Goal: Information Seeking & Learning: Learn about a topic

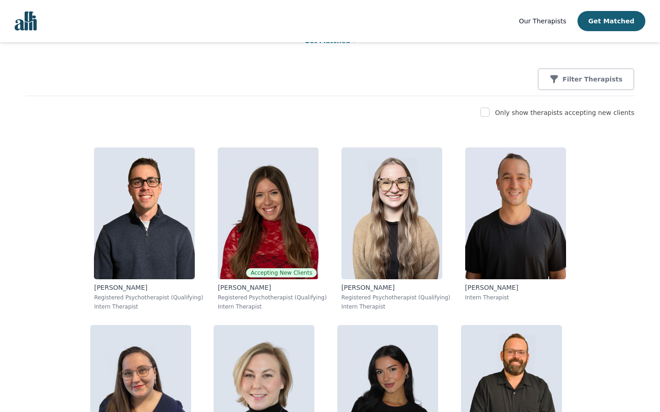
scroll to position [110, 0]
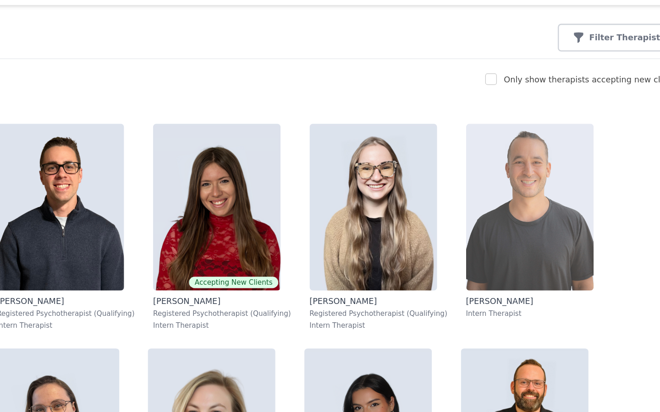
click at [465, 177] on img at bounding box center [515, 202] width 101 height 132
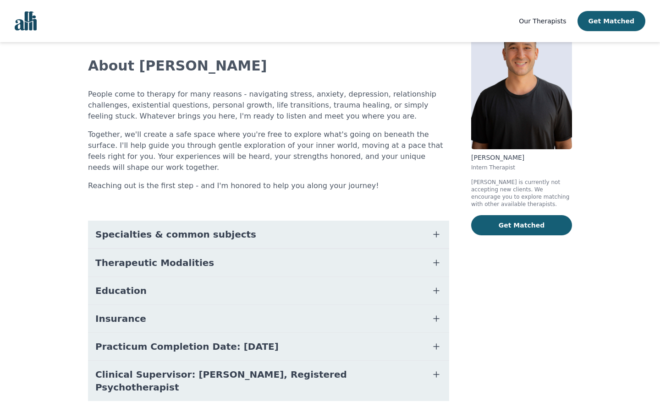
scroll to position [56, 0]
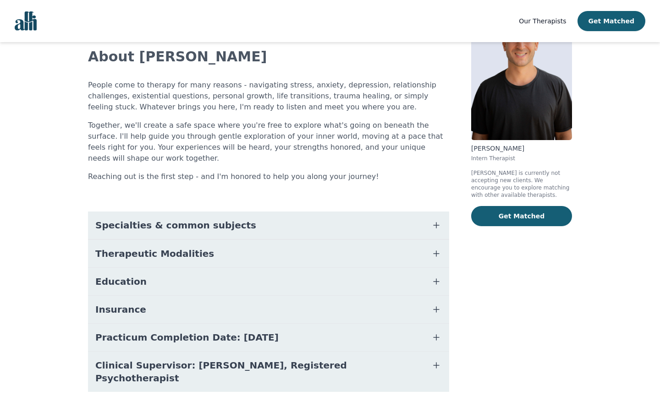
click at [212, 268] on button "Education" at bounding box center [268, 281] width 361 height 27
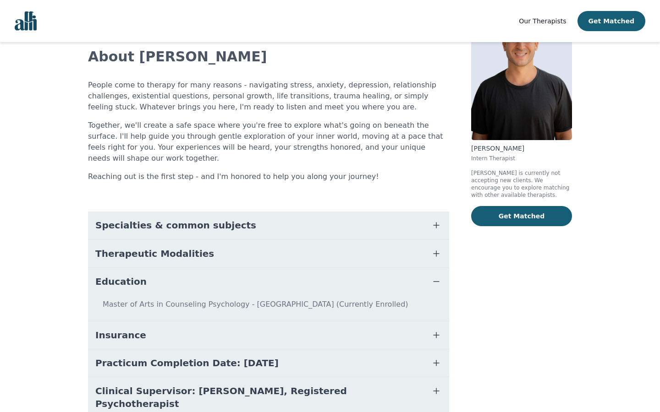
click at [213, 268] on button "Education" at bounding box center [268, 281] width 361 height 27
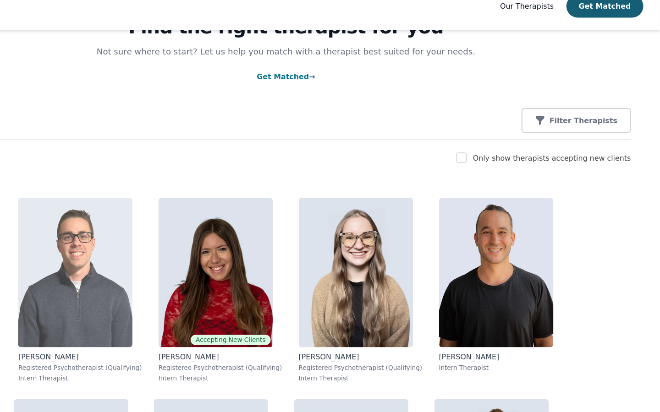
scroll to position [56, 0]
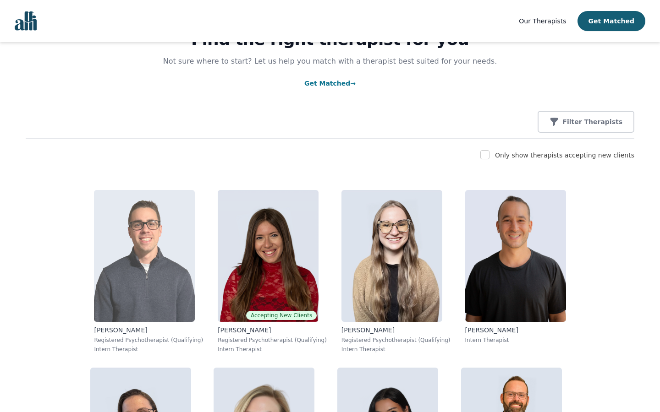
click at [94, 244] on img at bounding box center [144, 256] width 101 height 132
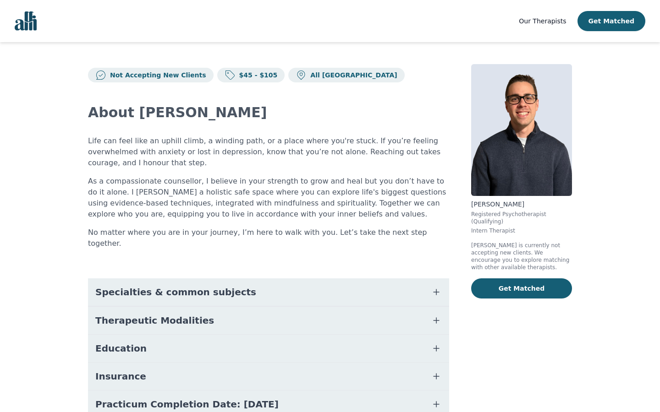
scroll to position [67, 0]
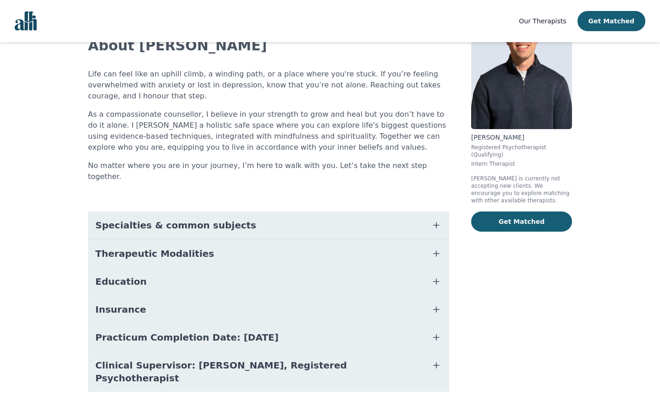
click at [111, 275] on span "Education" at bounding box center [120, 281] width 51 height 13
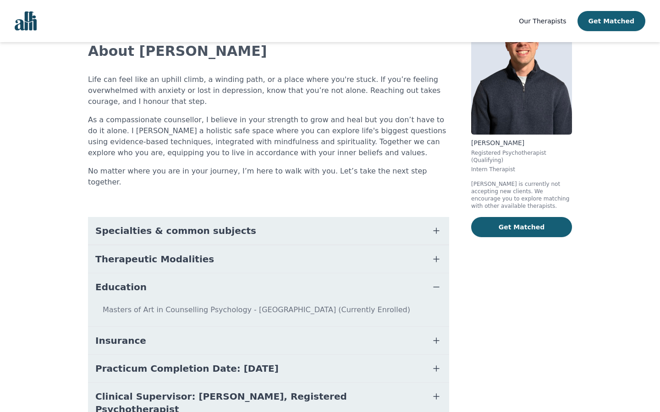
scroll to position [39, 0]
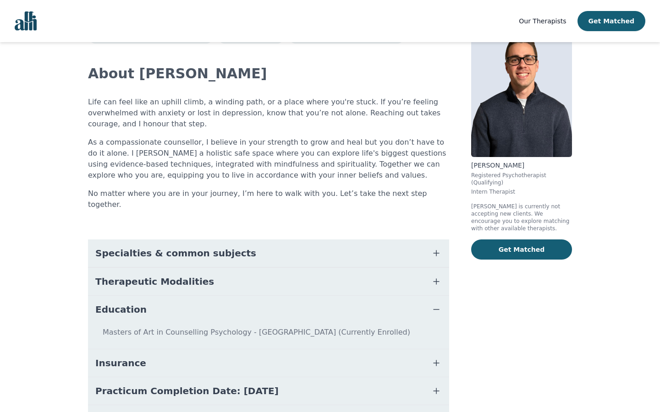
scroll to position [56, 0]
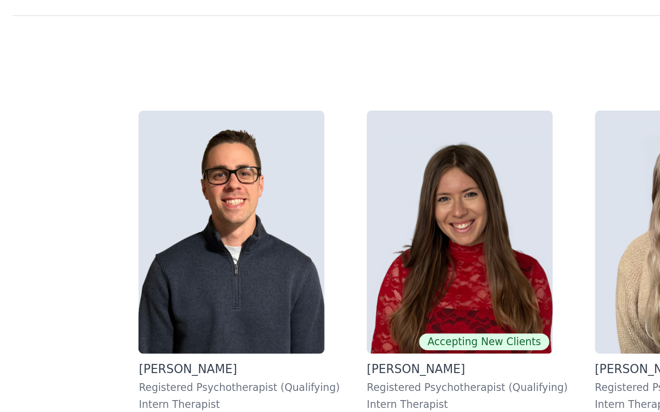
scroll to position [55, 0]
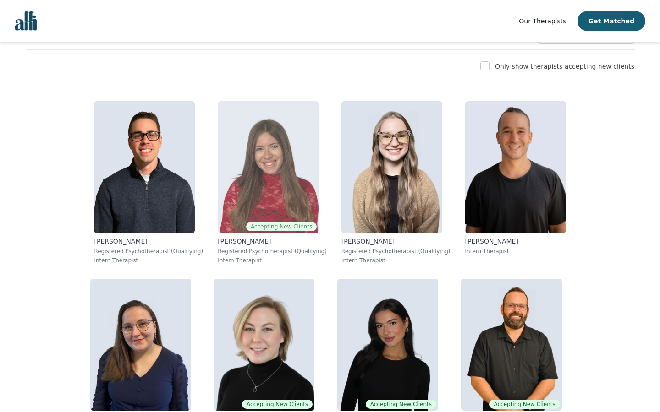
click at [226, 158] on img at bounding box center [268, 167] width 101 height 132
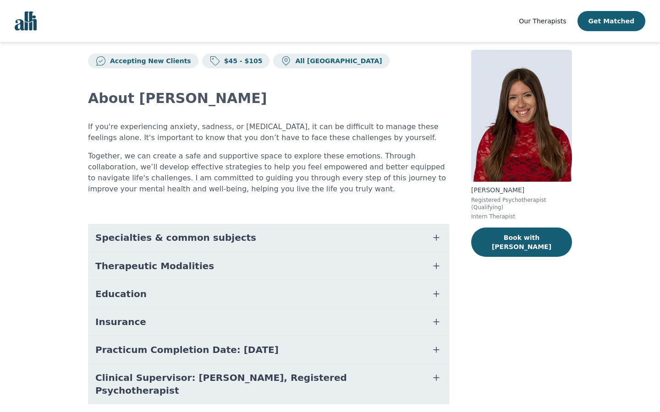
scroll to position [27, 0]
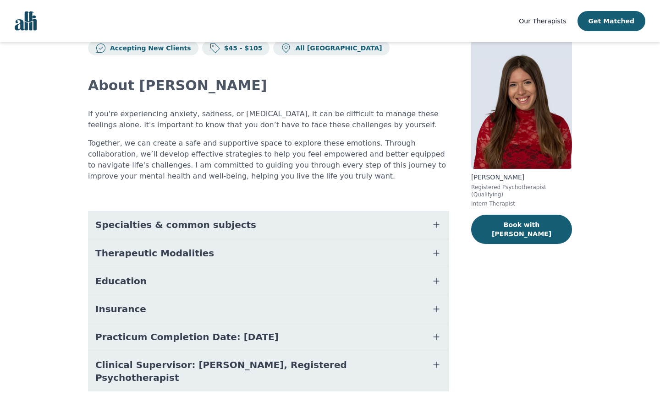
click at [197, 282] on button "Education" at bounding box center [268, 281] width 361 height 27
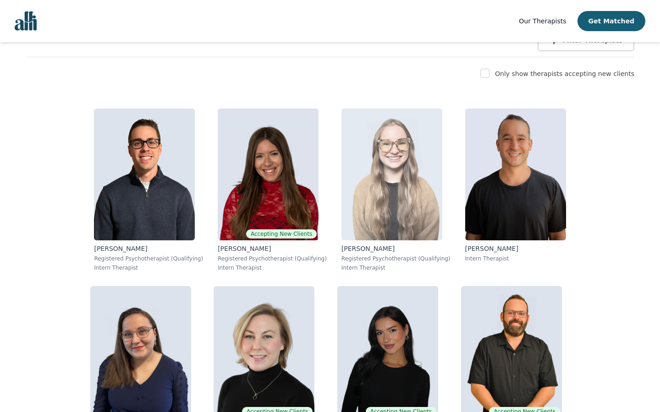
click at [356, 243] on div "[PERSON_NAME] Registered Psychotherapist (Qualifying) Intern Therapist" at bounding box center [395, 190] width 109 height 163
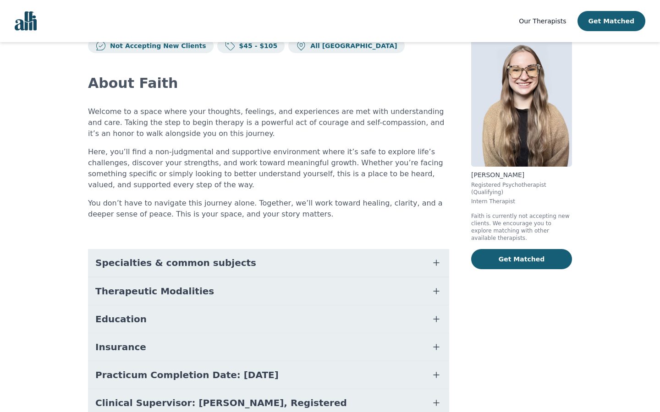
scroll to position [30, 0]
click at [135, 324] on span "Education" at bounding box center [120, 318] width 51 height 13
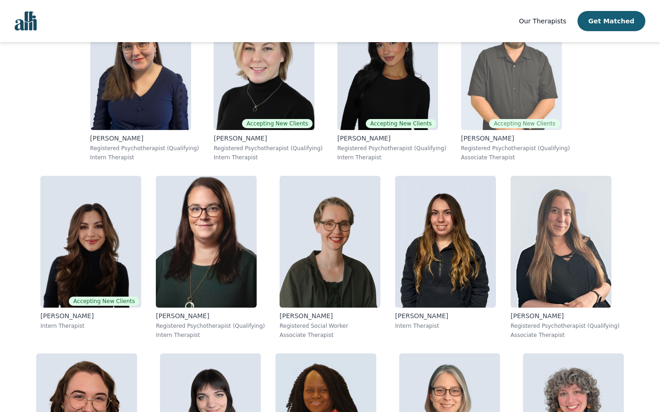
scroll to position [476, 0]
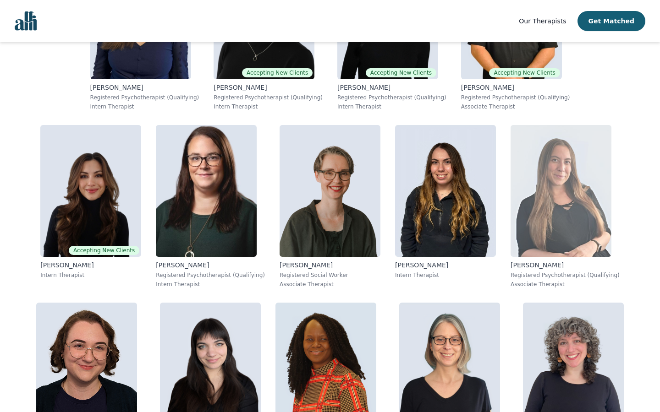
click at [510, 189] on img at bounding box center [560, 191] width 101 height 132
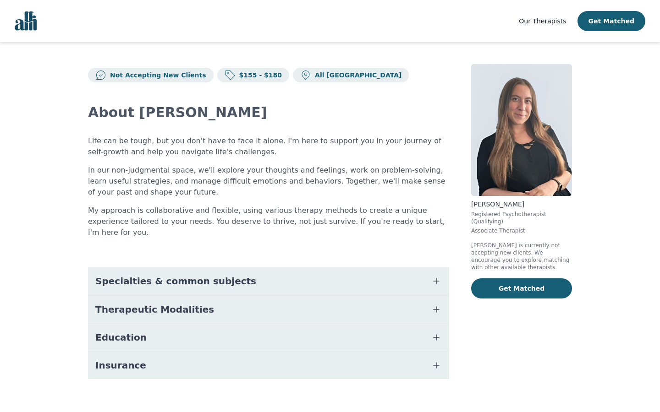
click at [187, 327] on button "Education" at bounding box center [268, 337] width 361 height 27
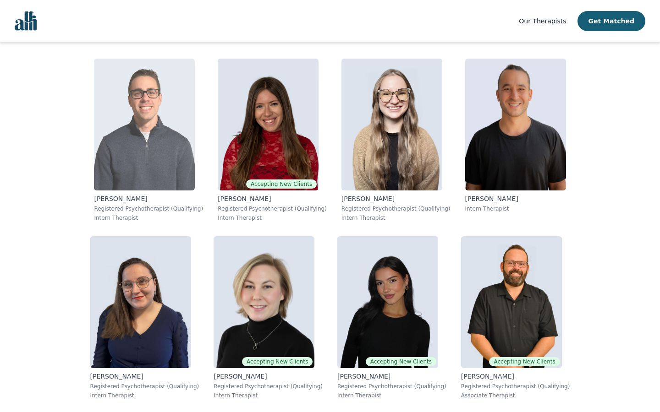
scroll to position [635, 0]
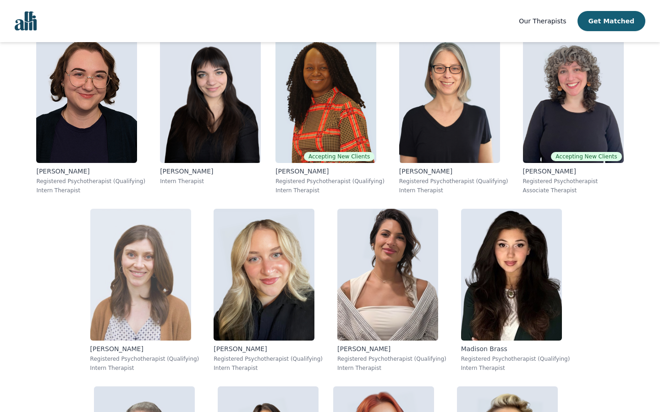
click at [191, 209] on img at bounding box center [140, 275] width 101 height 132
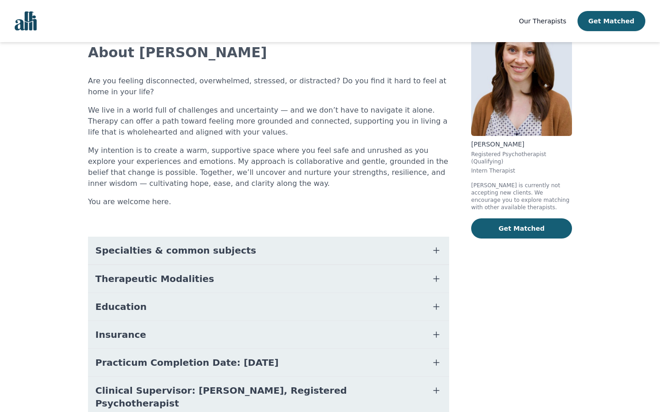
scroll to position [60, 0]
click at [150, 307] on button "Education" at bounding box center [268, 306] width 361 height 27
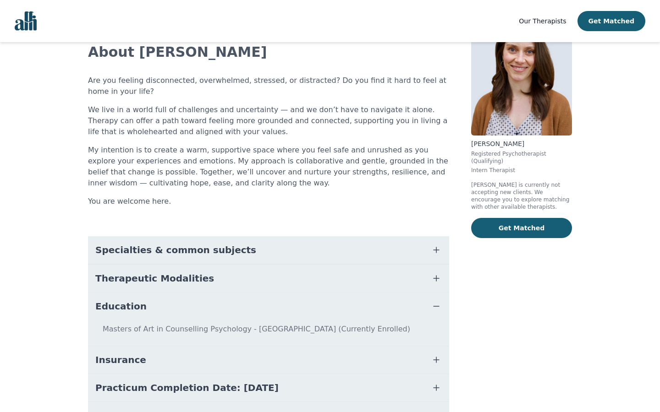
click at [151, 199] on p "You are welcome here." at bounding box center [268, 201] width 361 height 11
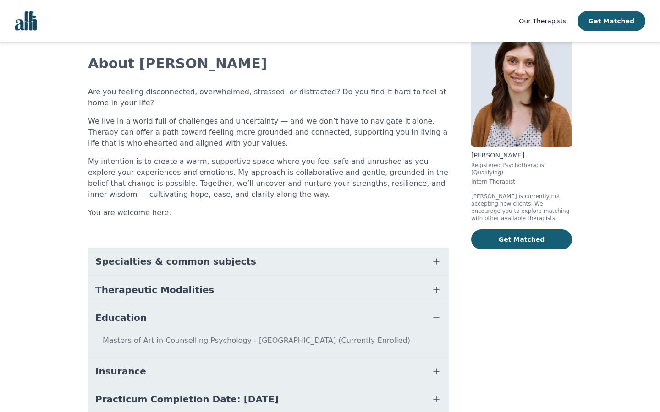
scroll to position [48, 0]
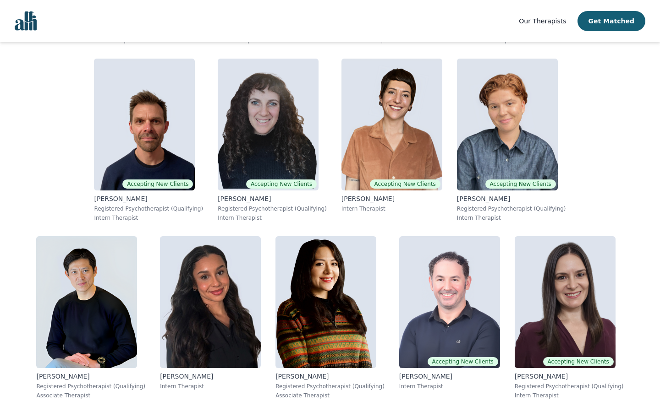
scroll to position [2078, 0]
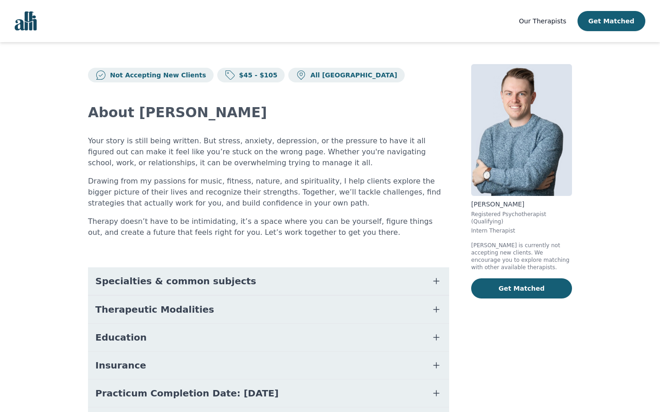
scroll to position [67, 0]
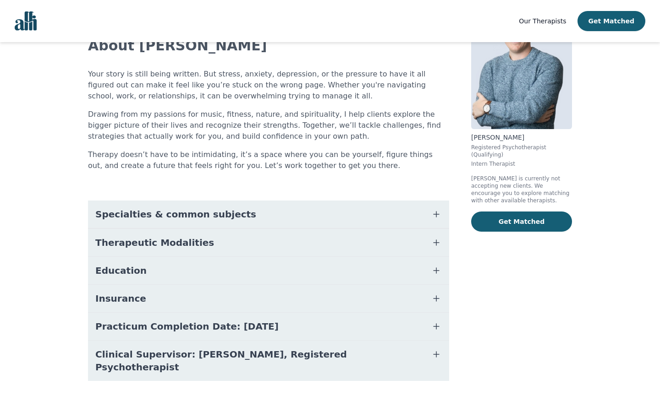
click at [129, 273] on span "Education" at bounding box center [120, 270] width 51 height 13
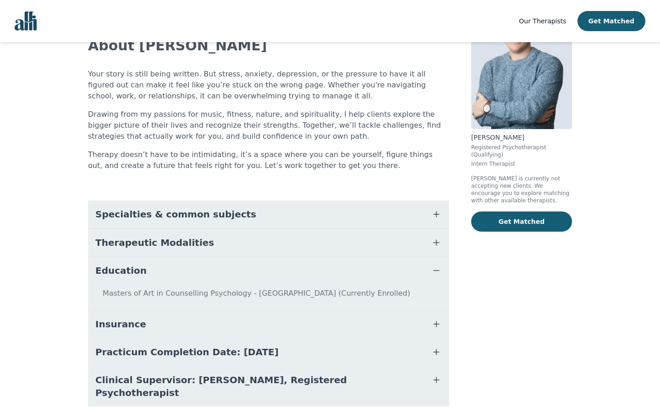
scroll to position [0, 0]
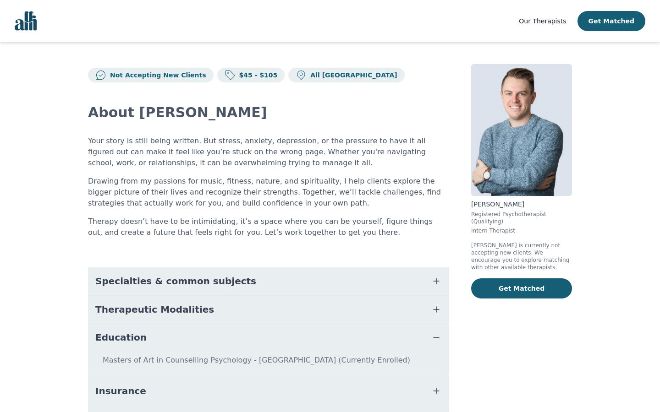
click at [158, 144] on p "Your story is still being written. But stress, anxiety, depression, or the pres…" at bounding box center [268, 152] width 361 height 33
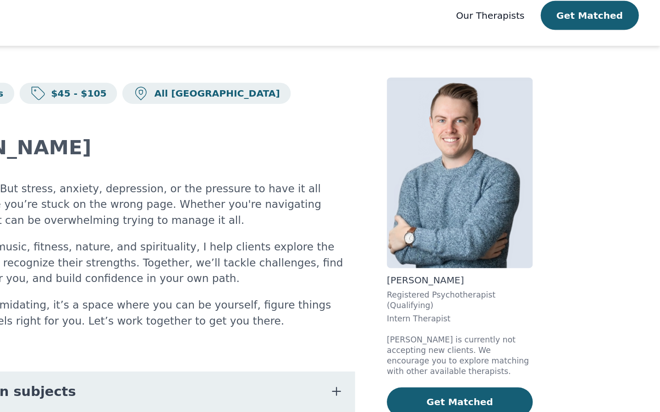
scroll to position [93, 0]
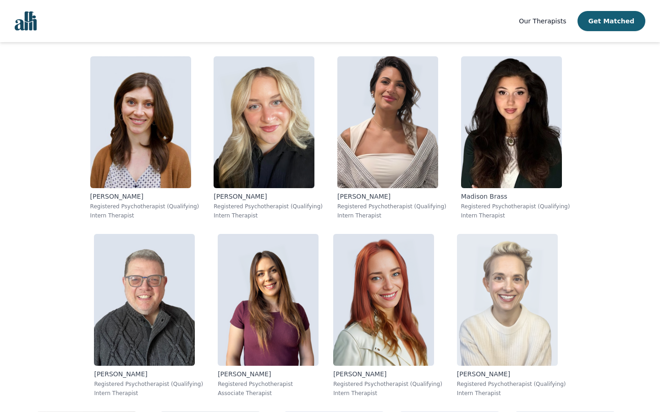
click at [457, 270] on img at bounding box center [507, 300] width 101 height 132
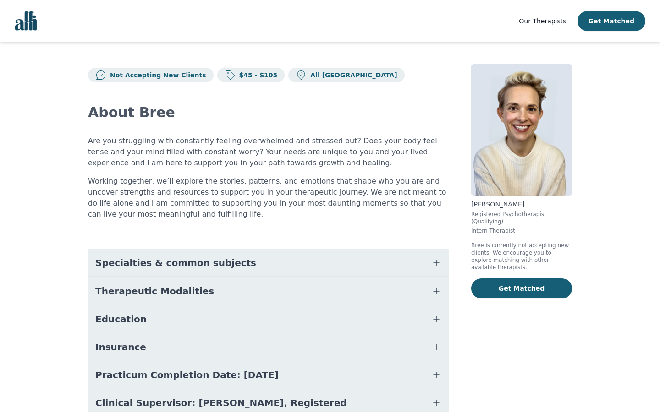
click at [109, 313] on span "Education" at bounding box center [120, 319] width 51 height 13
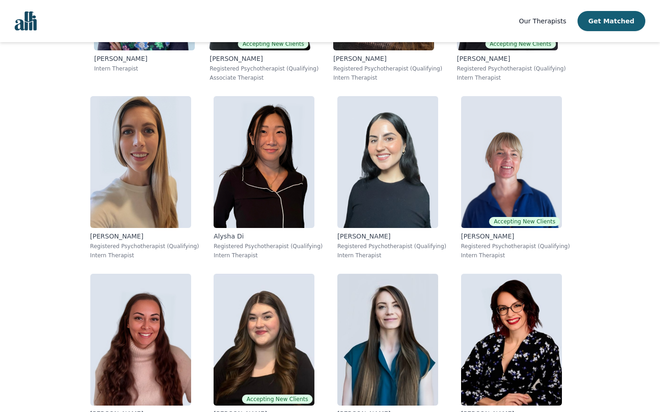
scroll to position [4225, 0]
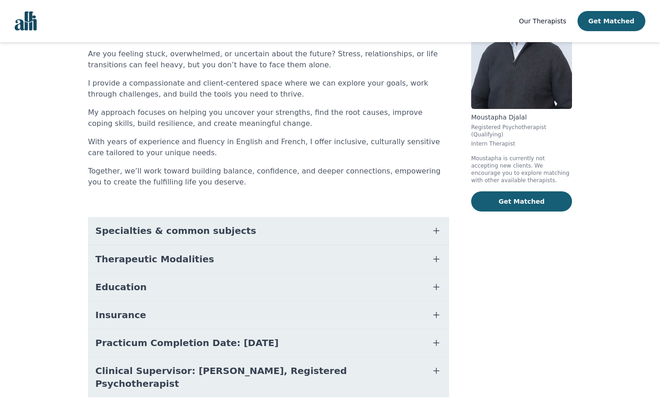
scroll to position [88, 0]
click at [187, 291] on button "Education" at bounding box center [268, 286] width 361 height 27
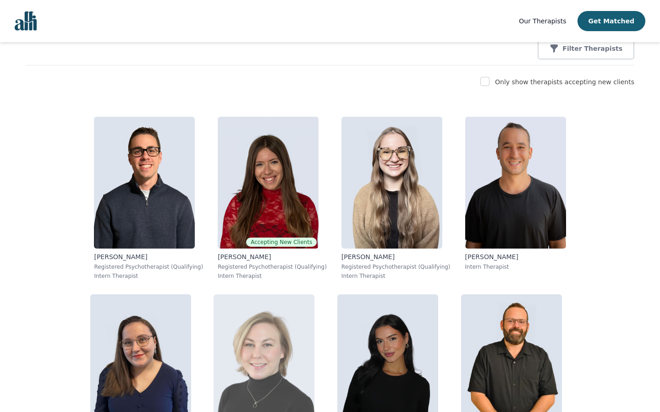
click at [213, 337] on img at bounding box center [263, 361] width 101 height 132
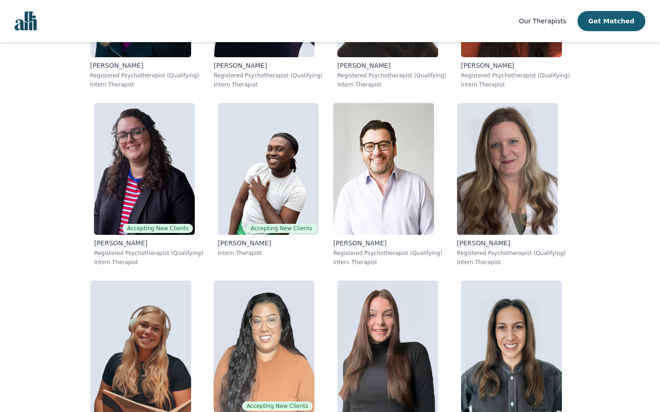
scroll to position [5550, 0]
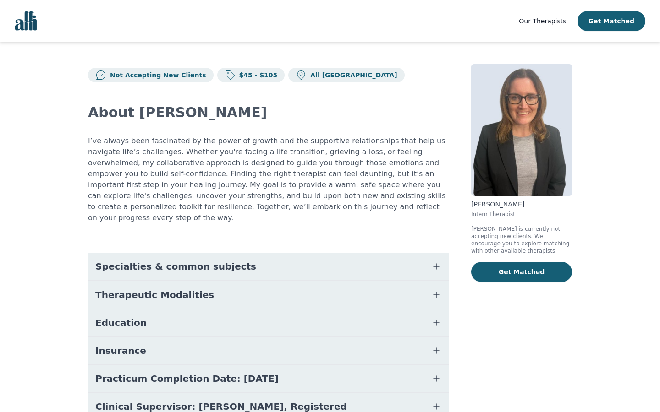
click at [161, 313] on button "Education" at bounding box center [268, 322] width 361 height 27
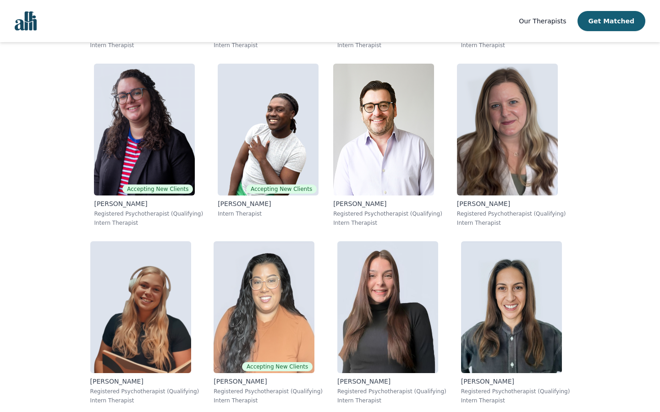
scroll to position [5513, 0]
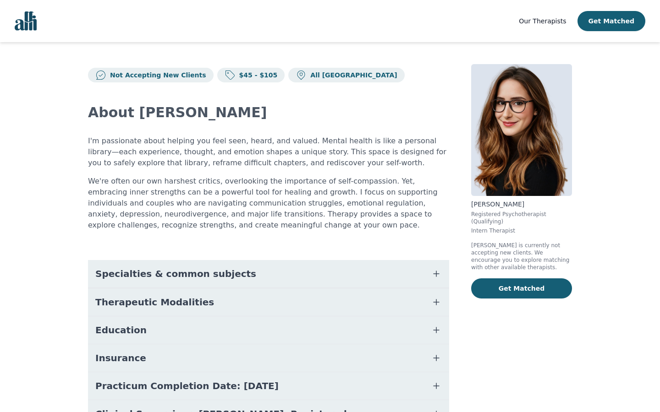
scroll to position [60, 0]
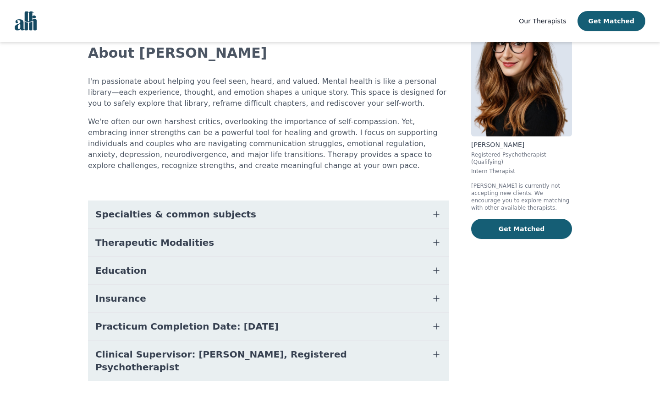
click at [214, 266] on button "Education" at bounding box center [268, 270] width 361 height 27
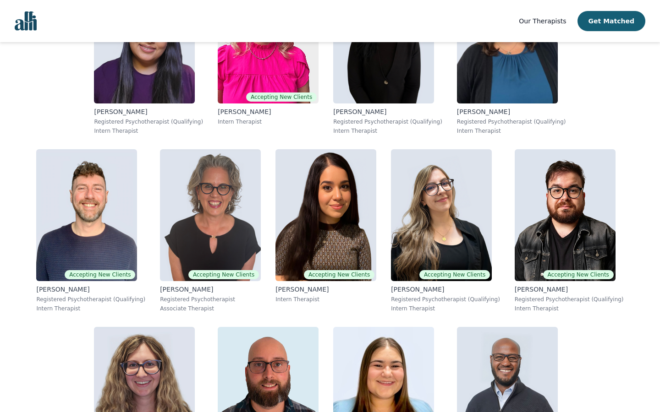
scroll to position [5550, 0]
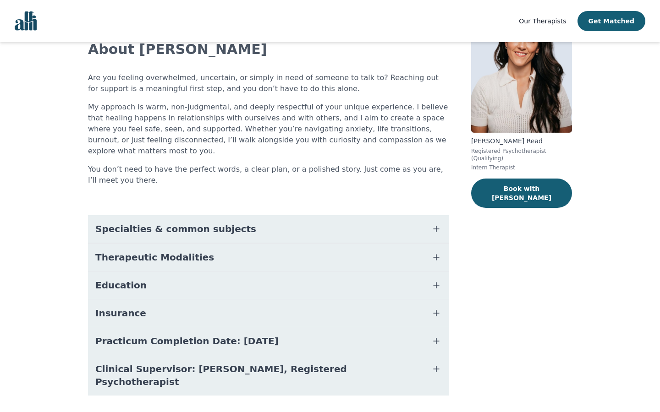
scroll to position [64, 0]
click at [196, 281] on button "Education" at bounding box center [268, 284] width 361 height 27
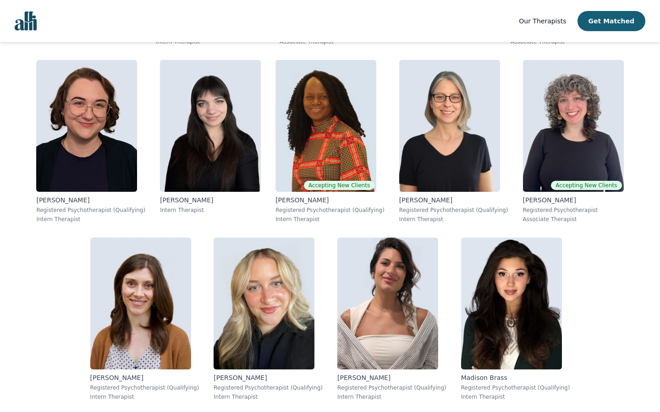
scroll to position [855, 0]
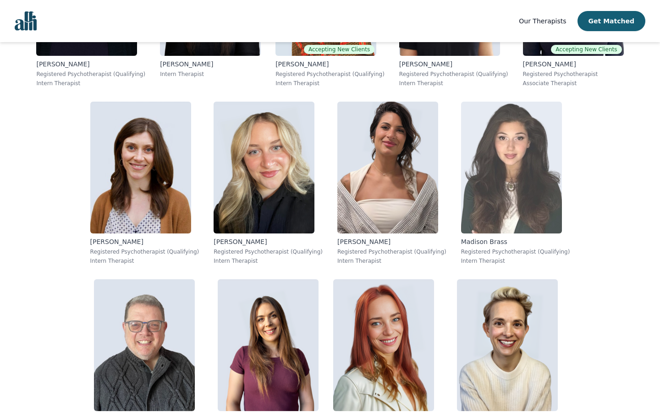
click at [461, 145] on img at bounding box center [511, 168] width 101 height 132
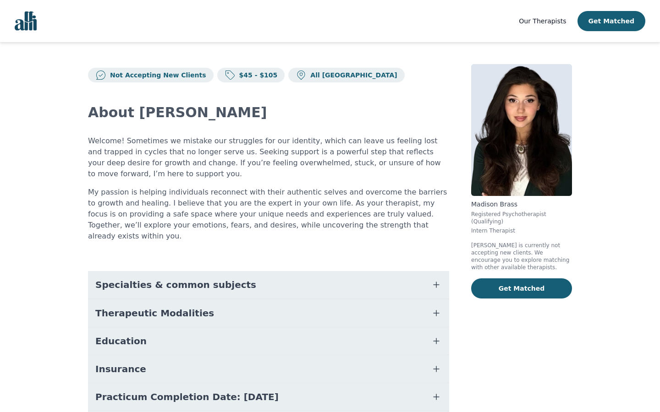
click at [149, 333] on button "Education" at bounding box center [268, 341] width 361 height 27
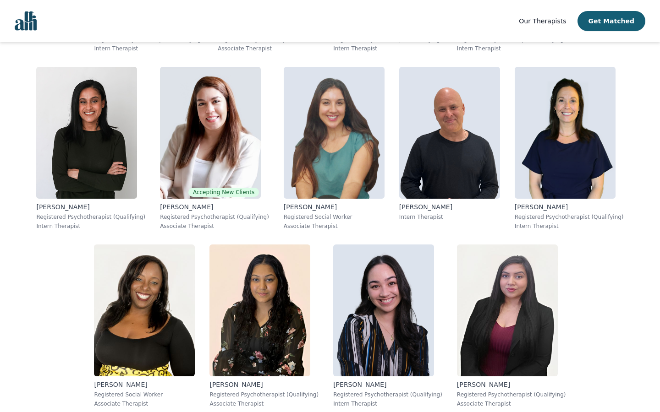
scroll to position [1248, 0]
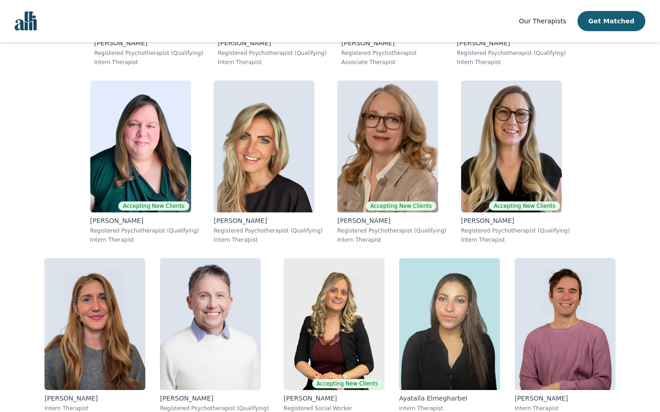
scroll to position [3022, 0]
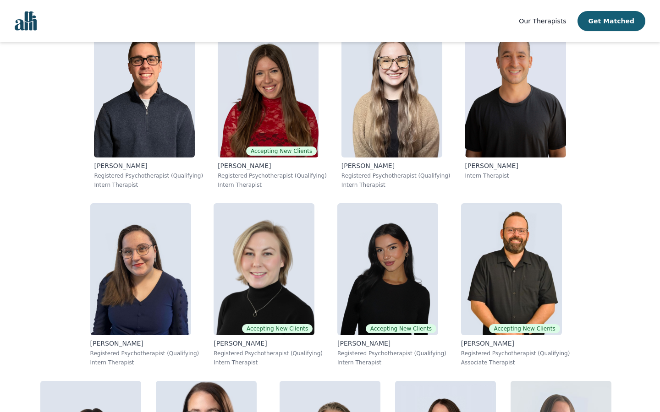
scroll to position [0, 0]
